Goal: Information Seeking & Learning: Learn about a topic

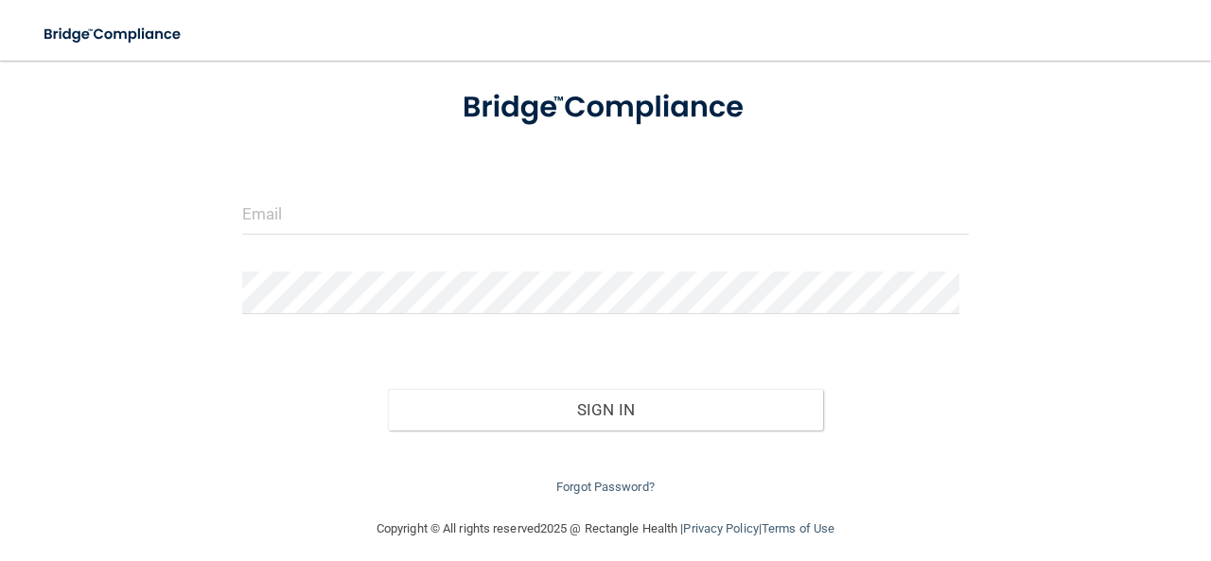
scroll to position [116, 0]
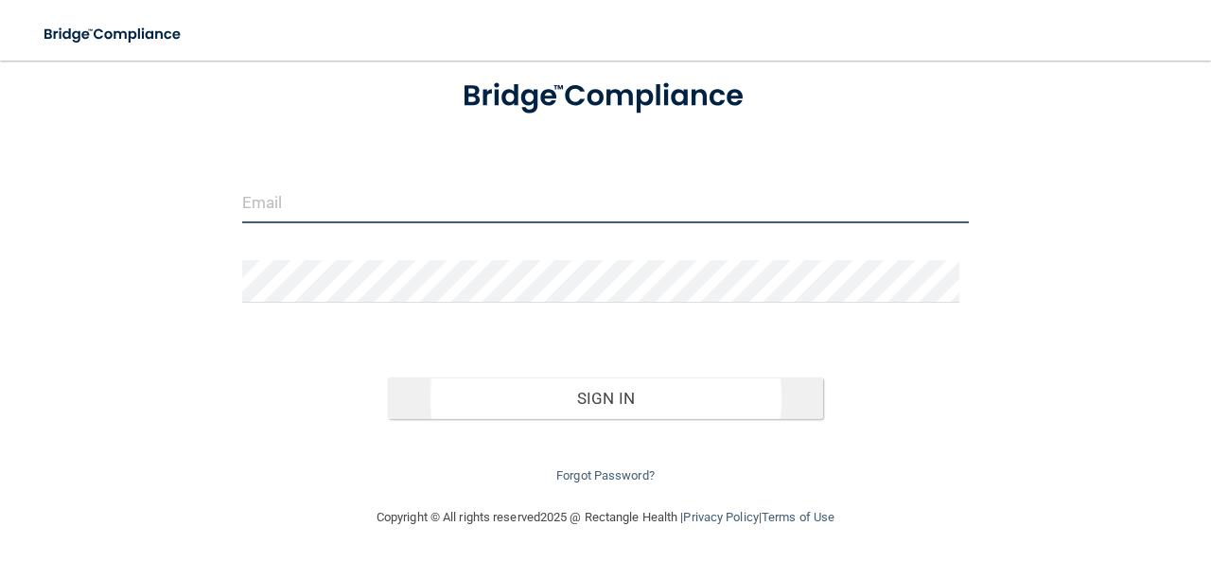
type input "[EMAIL_ADDRESS][DOMAIN_NAME]"
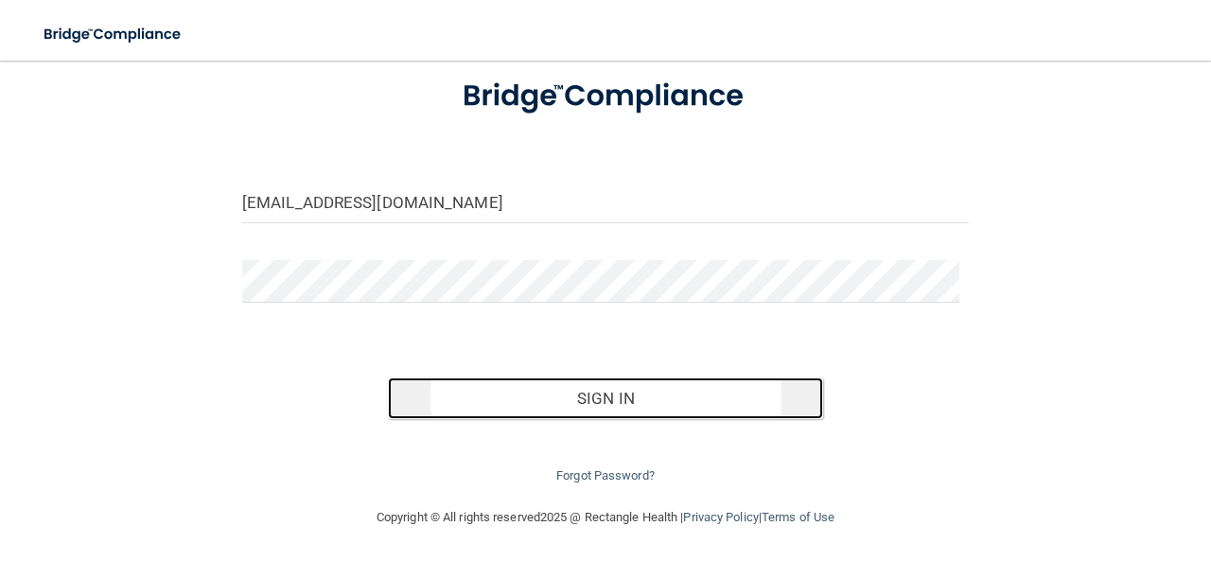
click at [592, 393] on button "Sign In" at bounding box center [606, 399] width 436 height 42
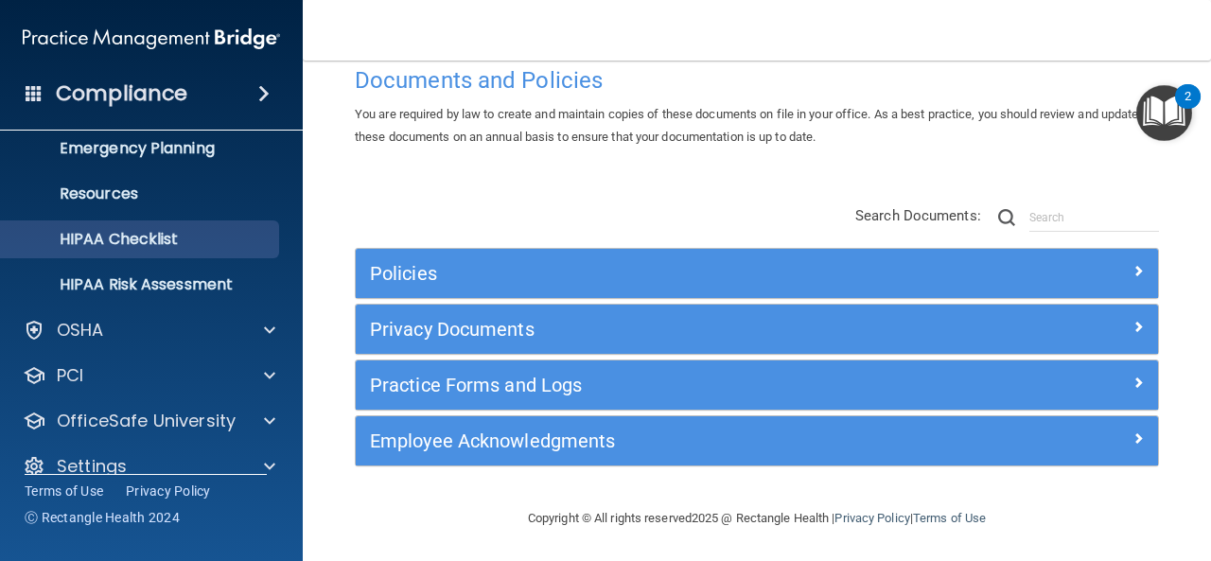
scroll to position [223, 0]
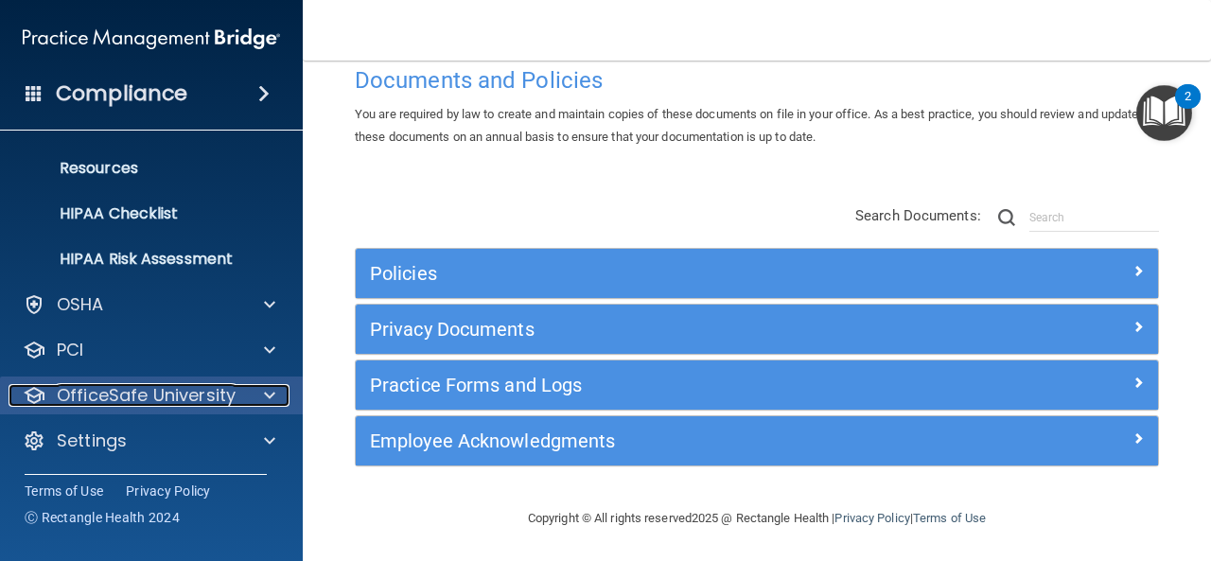
click at [113, 387] on p "OfficeSafe University" at bounding box center [146, 395] width 179 height 23
click at [113, 387] on p "OfficeSafe University" at bounding box center [146, 394] width 179 height 23
click at [113, 387] on p "OfficeSafe University" at bounding box center [146, 395] width 179 height 23
click at [264, 389] on span at bounding box center [269, 395] width 11 height 23
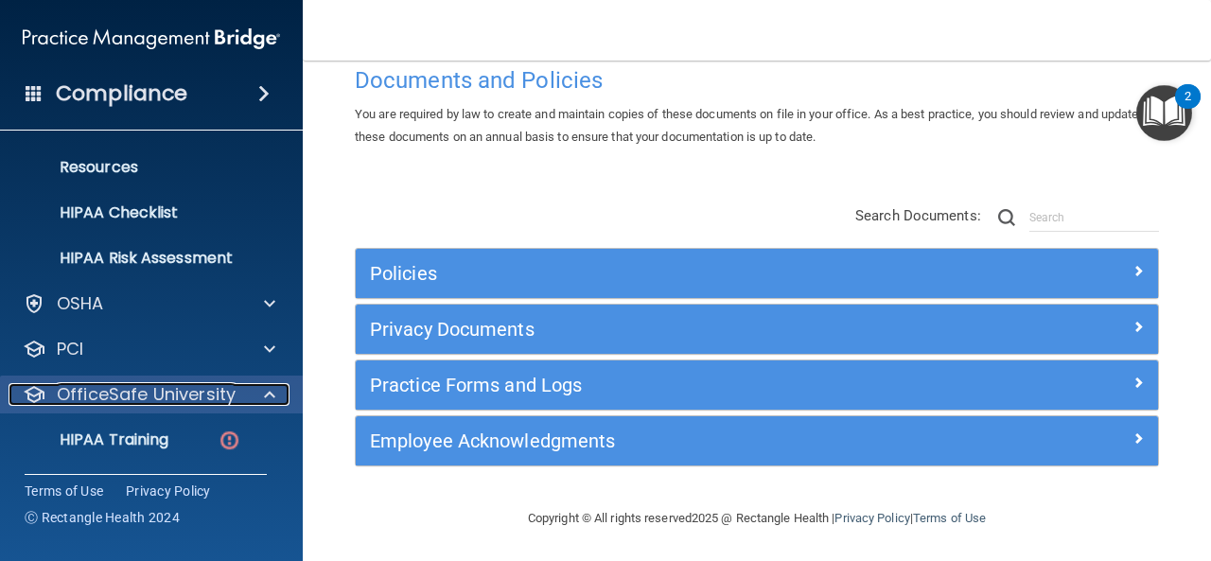
click at [264, 389] on span at bounding box center [269, 394] width 11 height 23
click at [264, 389] on span at bounding box center [269, 395] width 11 height 23
click at [264, 389] on span at bounding box center [269, 394] width 11 height 23
click at [264, 389] on span at bounding box center [269, 395] width 11 height 23
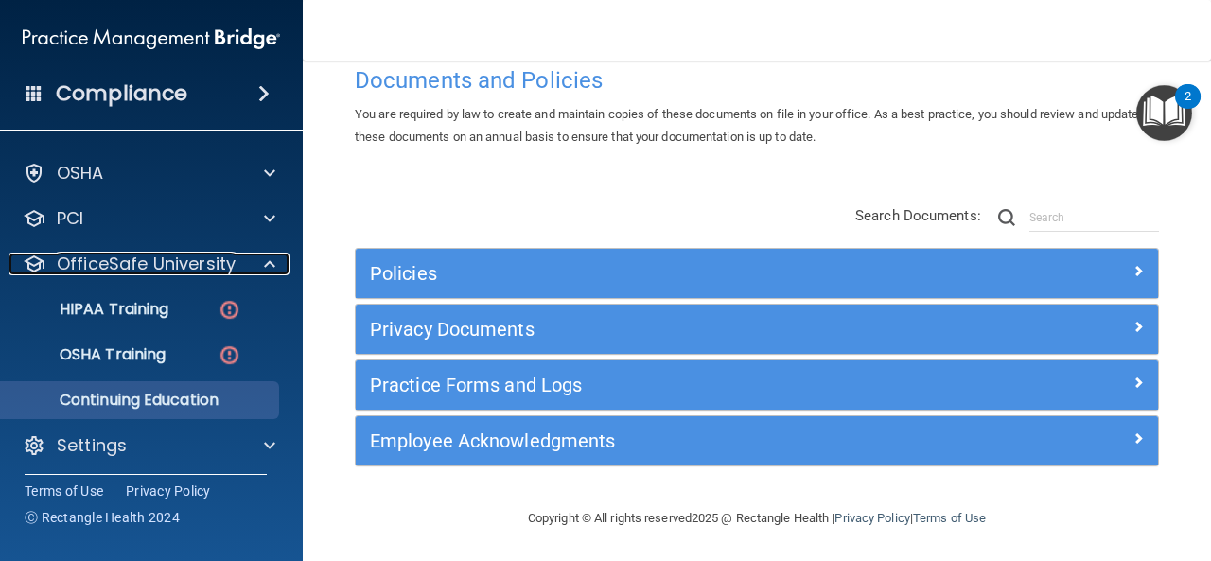
scroll to position [360, 0]
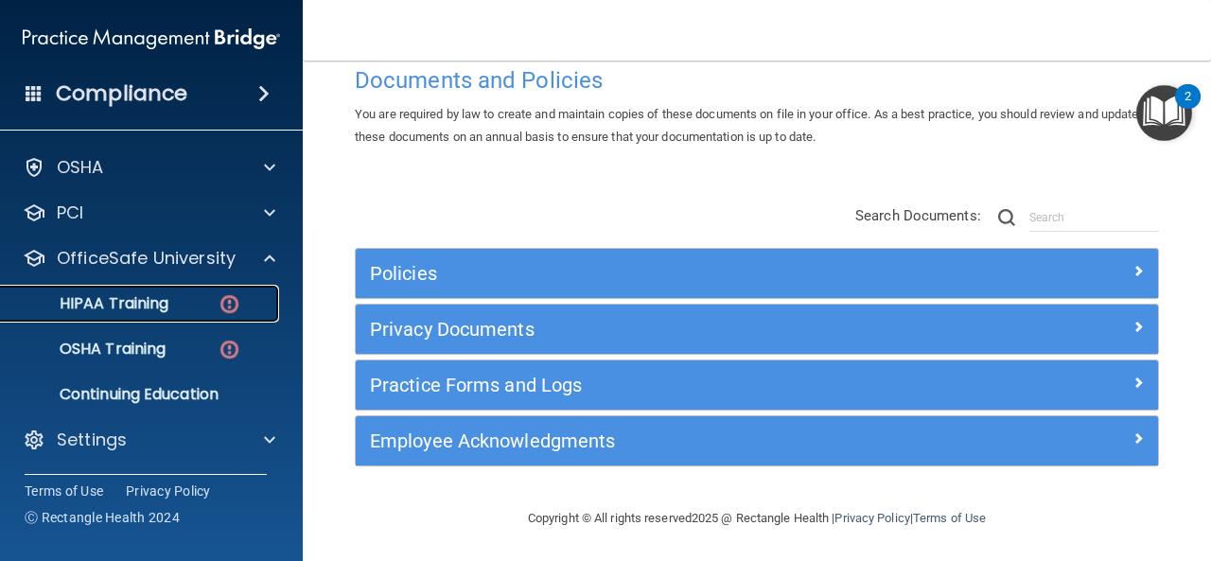
click at [114, 304] on p "HIPAA Training" at bounding box center [90, 303] width 156 height 19
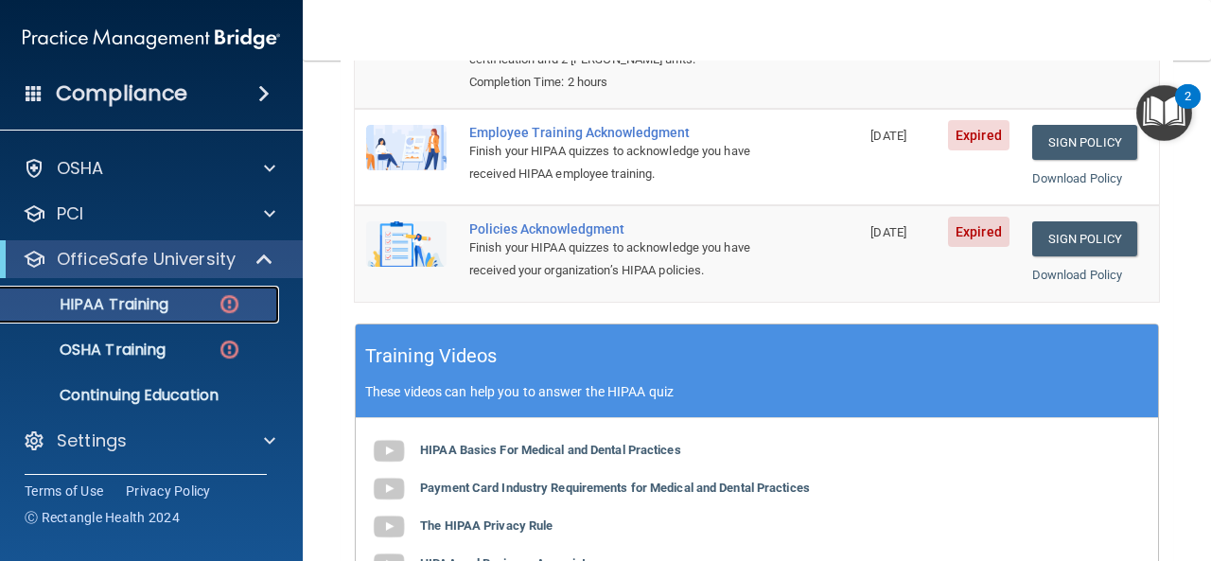
scroll to position [284, 0]
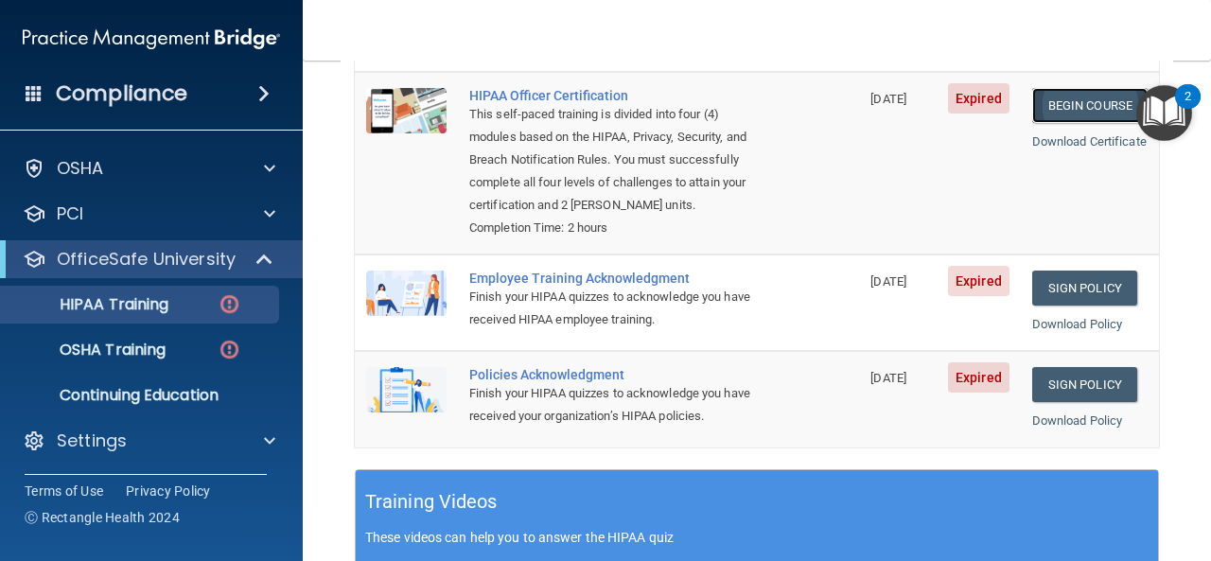
click at [852, 88] on link "Begin Course" at bounding box center [1089, 105] width 115 height 35
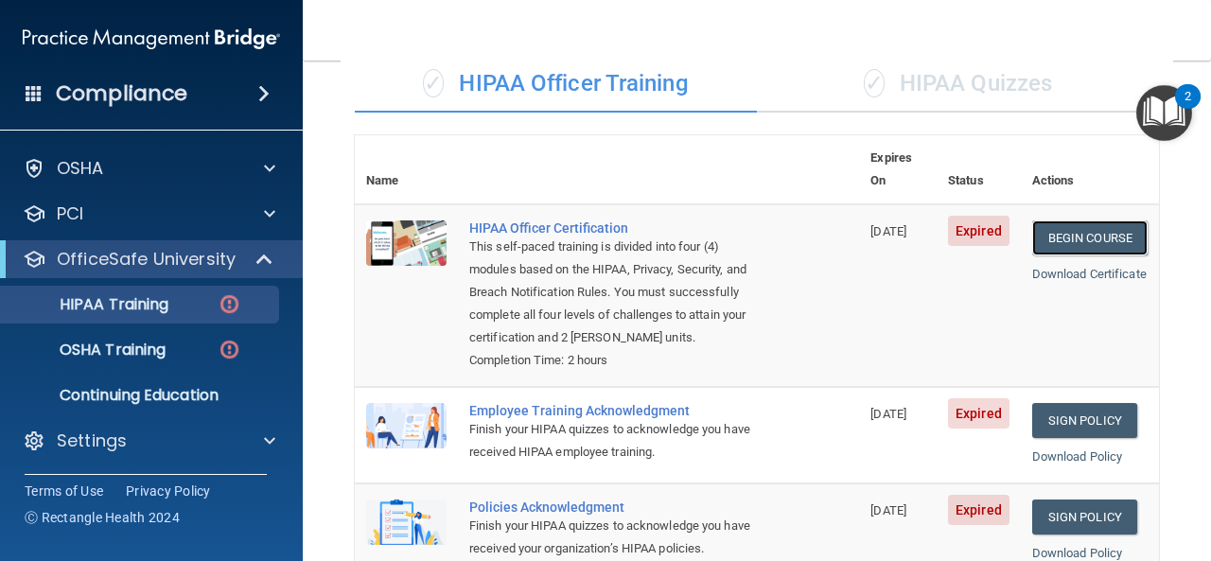
scroll to position [95, 0]
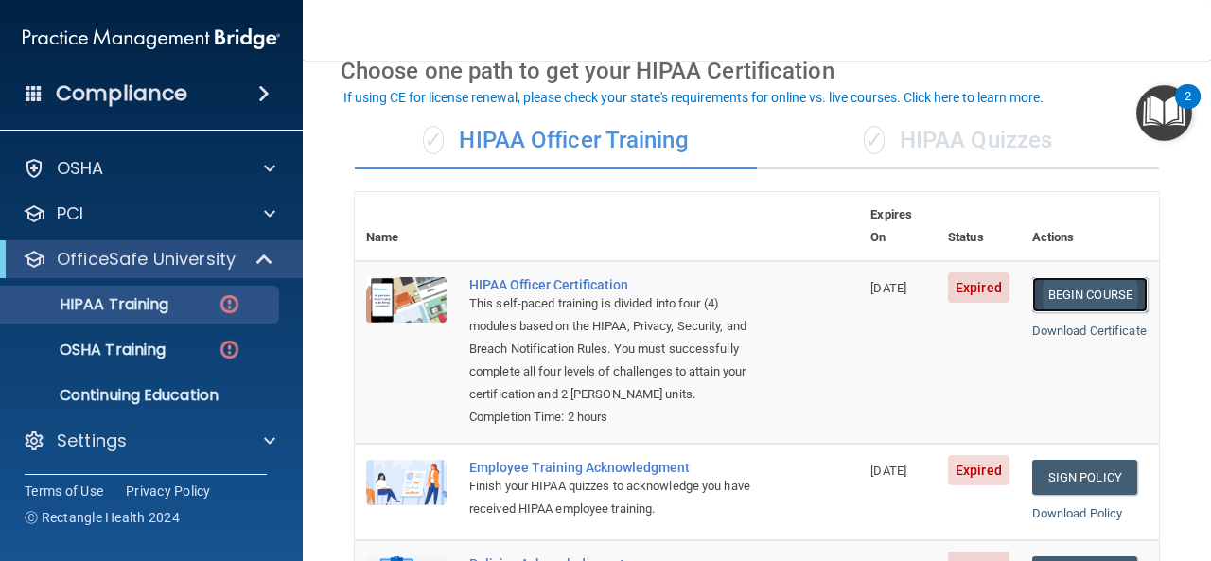
click at [852, 277] on link "Begin Course" at bounding box center [1089, 294] width 115 height 35
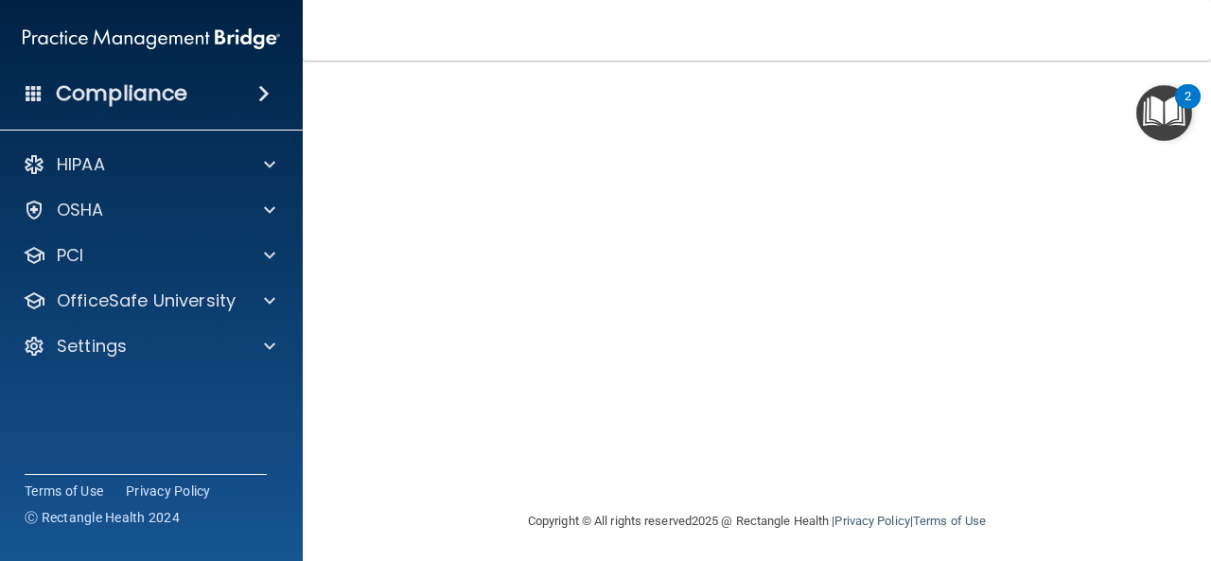
scroll to position [282, 0]
click at [1152, 352] on div "HIPAA Officer Certification This course doesn’t expire until [DATE]. Are you su…" at bounding box center [757, 160] width 833 height 688
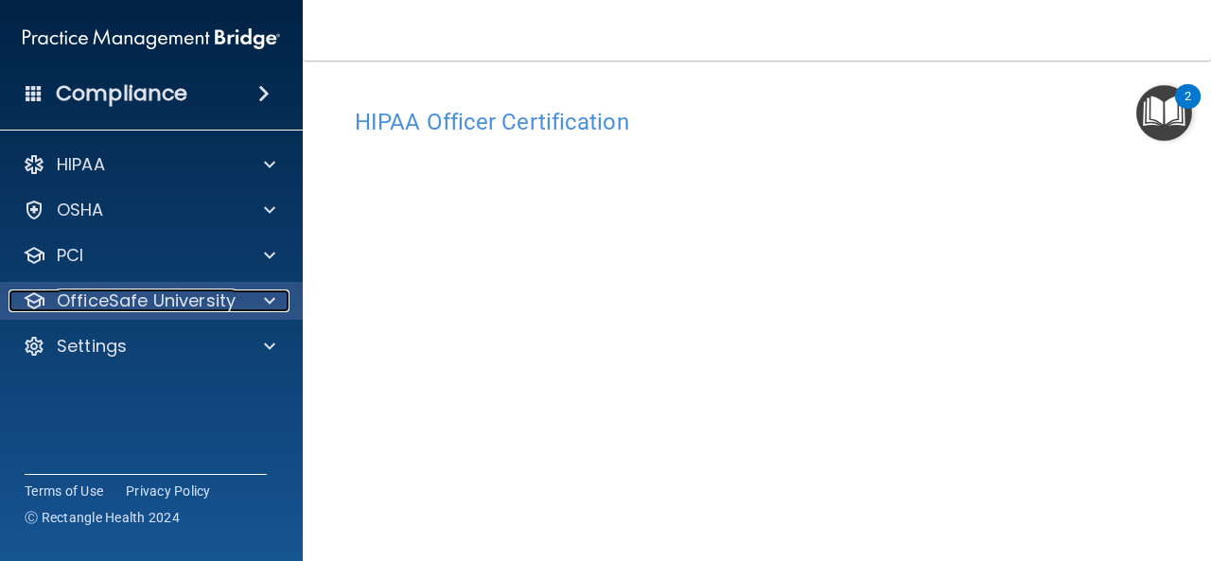
click at [92, 296] on p "OfficeSafe University" at bounding box center [146, 301] width 179 height 23
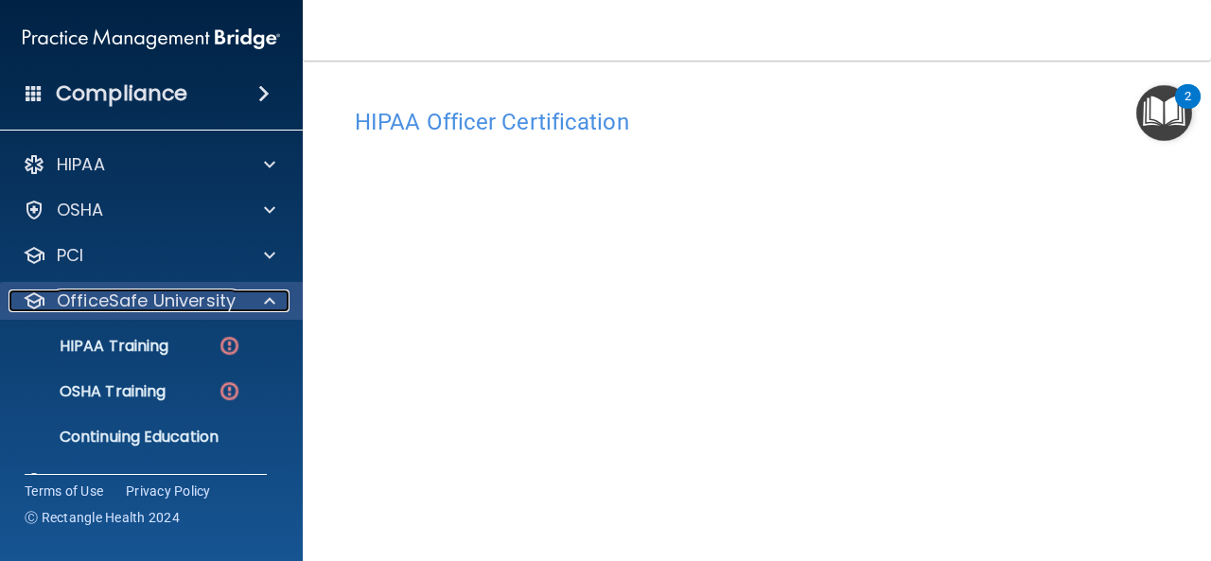
click at [92, 296] on p "OfficeSafe University" at bounding box center [146, 301] width 179 height 23
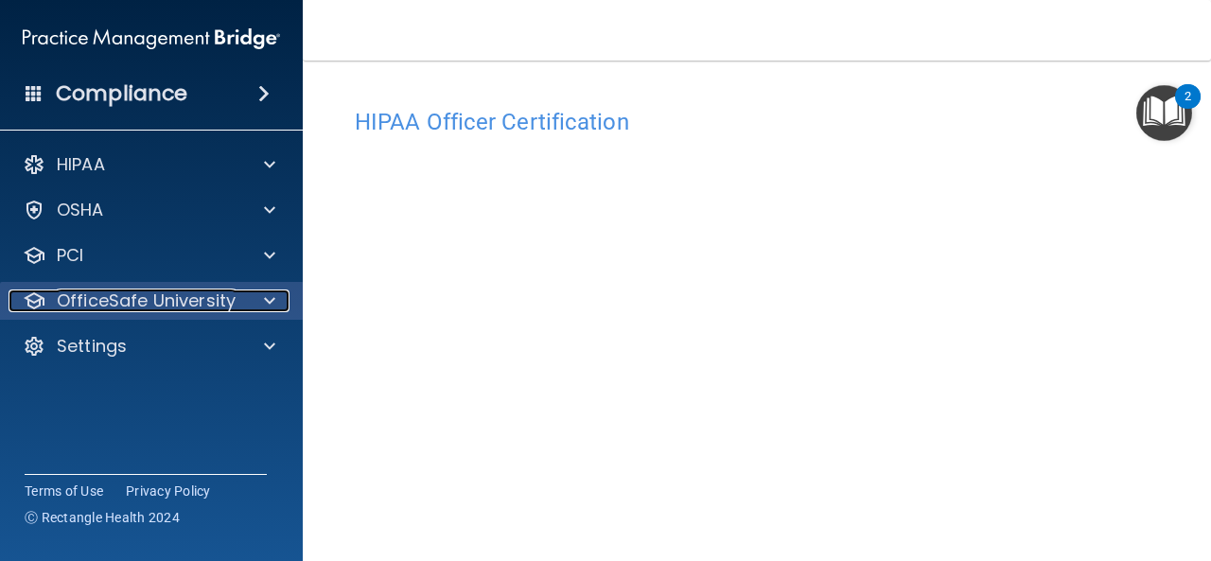
click at [92, 296] on p "OfficeSafe University" at bounding box center [146, 301] width 179 height 23
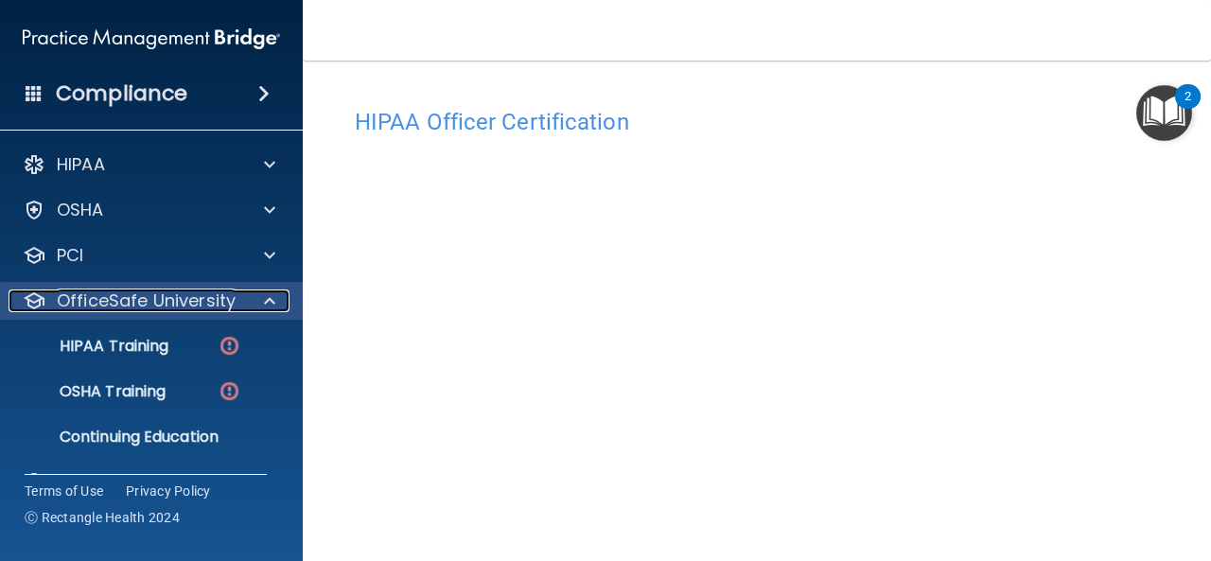
click at [92, 296] on p "OfficeSafe University" at bounding box center [146, 301] width 179 height 23
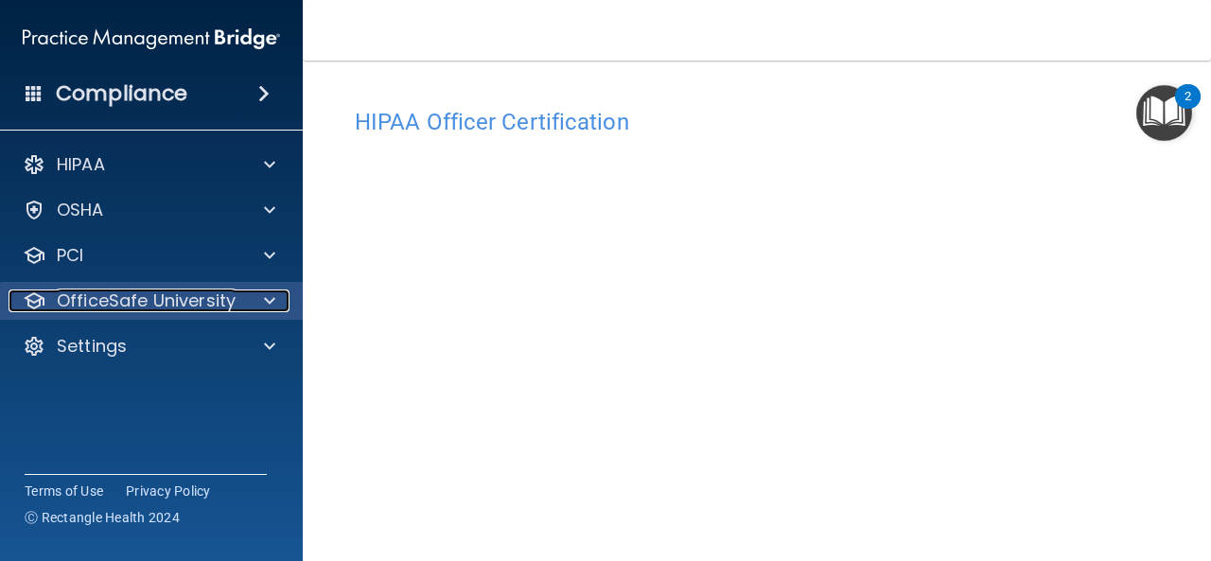
click at [92, 296] on p "OfficeSafe University" at bounding box center [146, 301] width 179 height 23
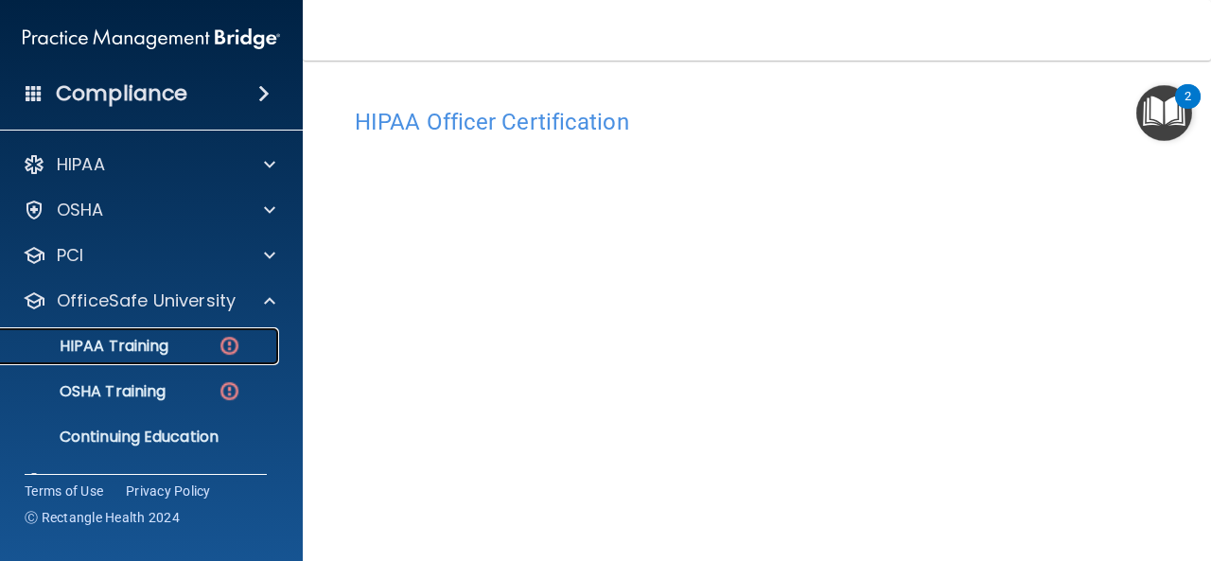
click at [140, 351] on p "HIPAA Training" at bounding box center [90, 346] width 156 height 19
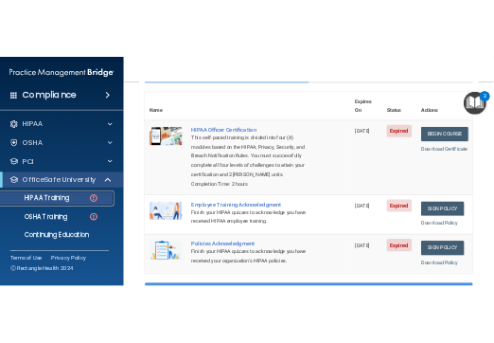
scroll to position [284, 0]
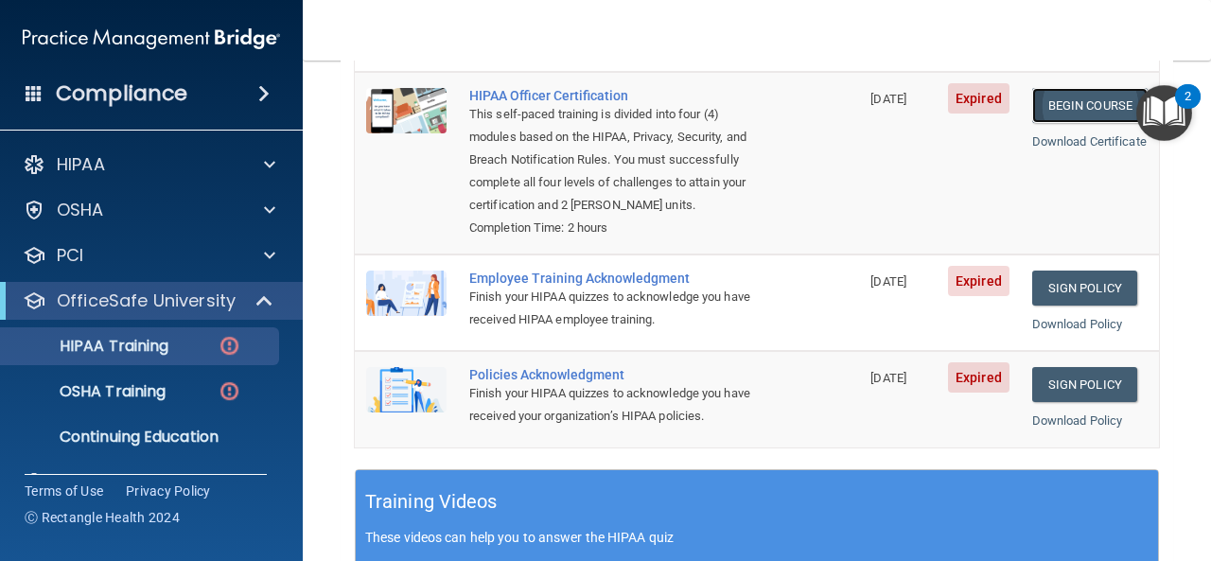
click at [1067, 88] on link "Begin Course" at bounding box center [1089, 105] width 115 height 35
